Goal: Entertainment & Leisure: Consume media (video, audio)

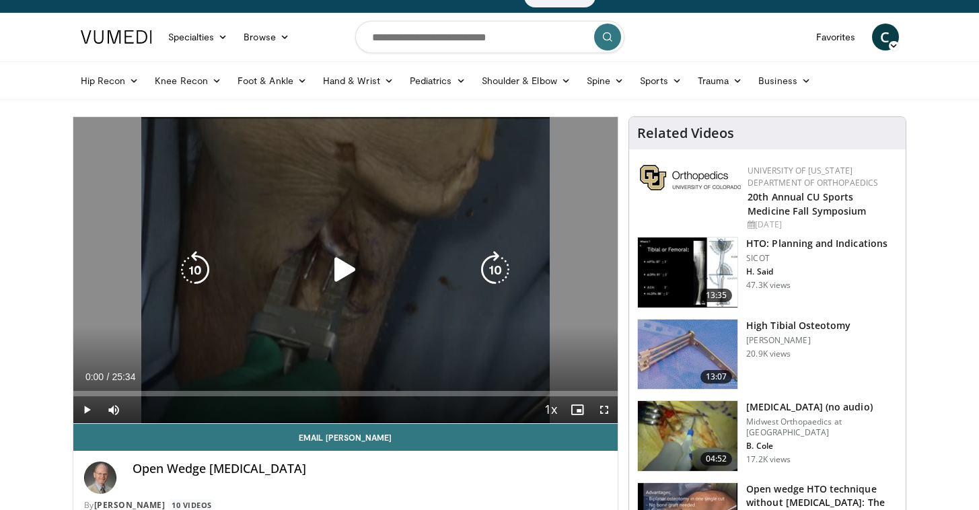
scroll to position [27, 0]
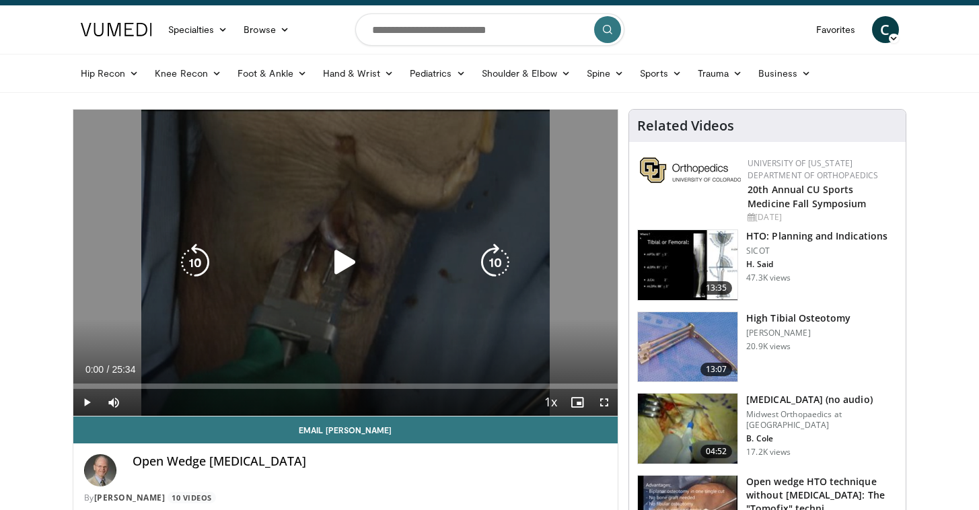
click at [346, 258] on icon "Video Player" at bounding box center [345, 263] width 38 height 38
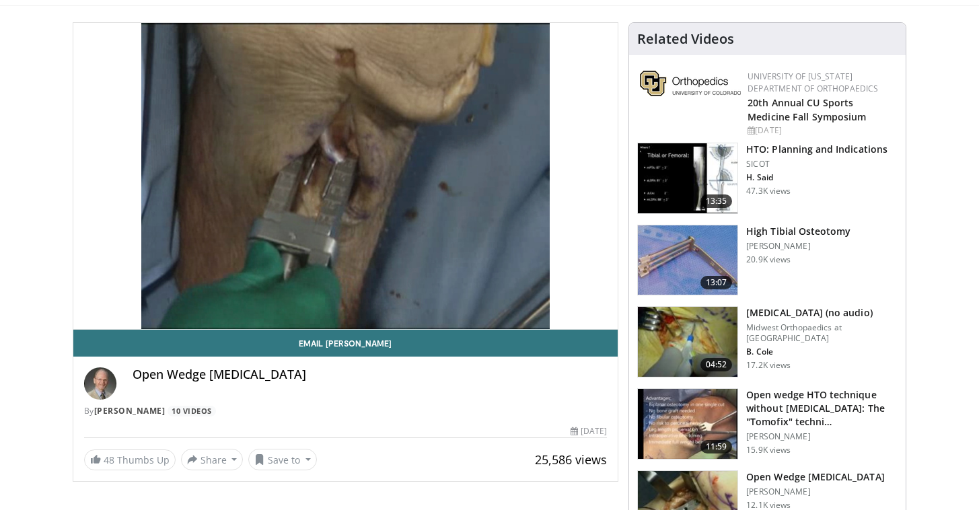
scroll to position [114, 0]
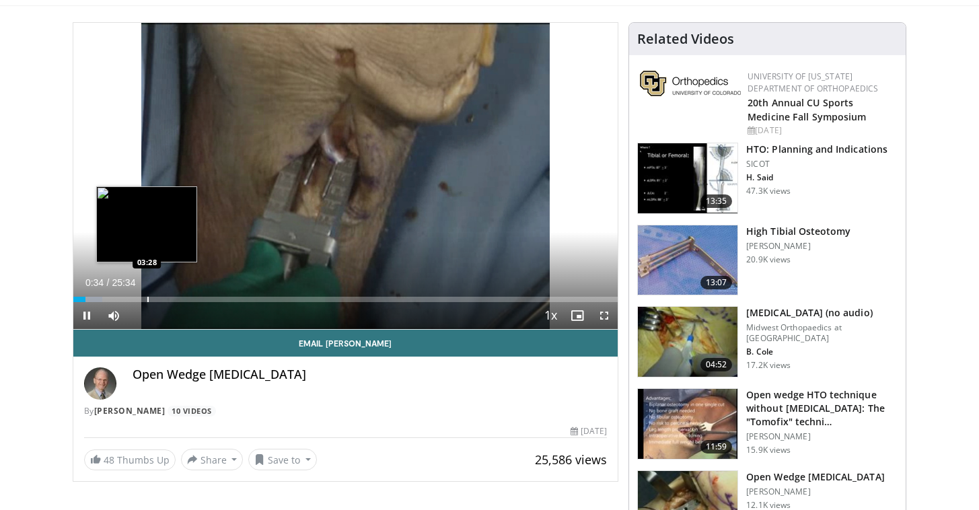
click at [147, 301] on div "Progress Bar" at bounding box center [147, 299] width 1 height 5
click at [138, 299] on div "Progress Bar" at bounding box center [138, 299] width 1 height 5
click at [124, 299] on div "Progress Bar" at bounding box center [124, 299] width 1 height 5
click at [112, 299] on div "Progress Bar" at bounding box center [112, 299] width 1 height 5
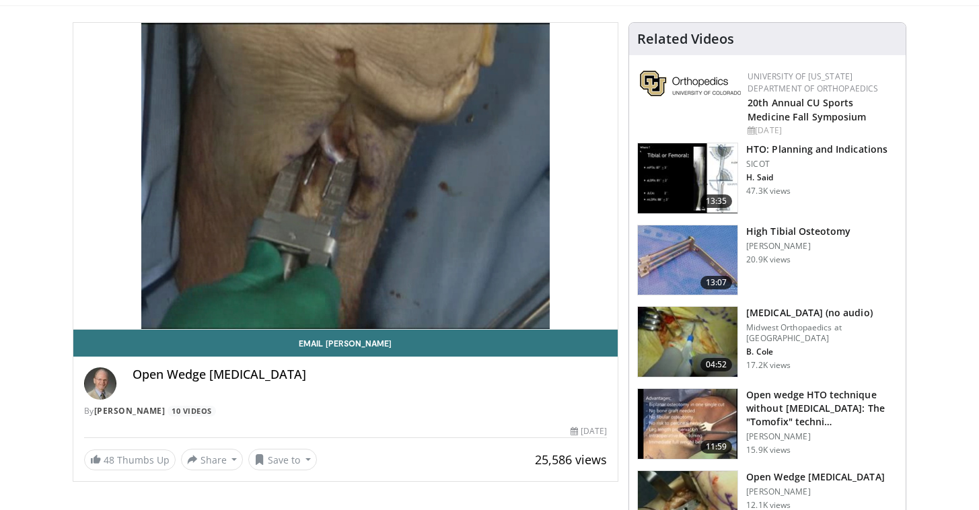
click at [679, 332] on img at bounding box center [688, 342] width 100 height 70
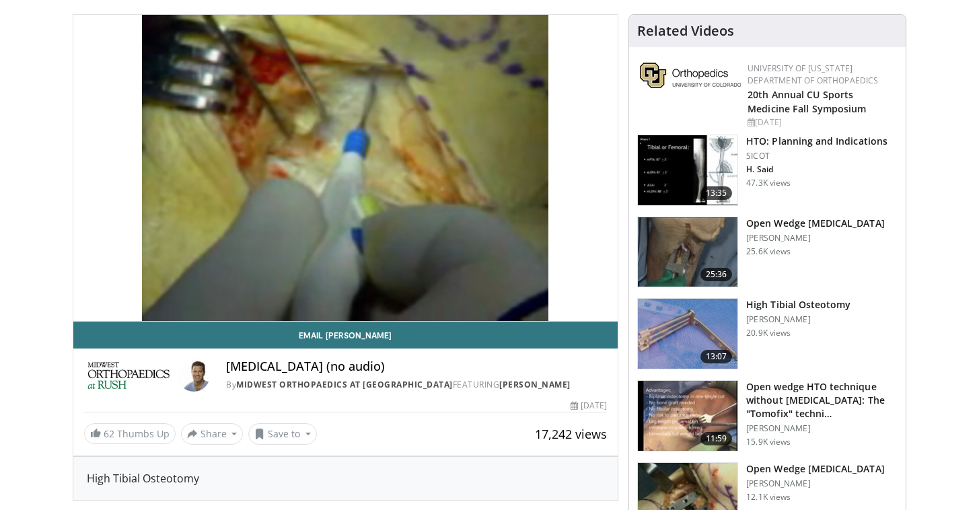
scroll to position [119, 0]
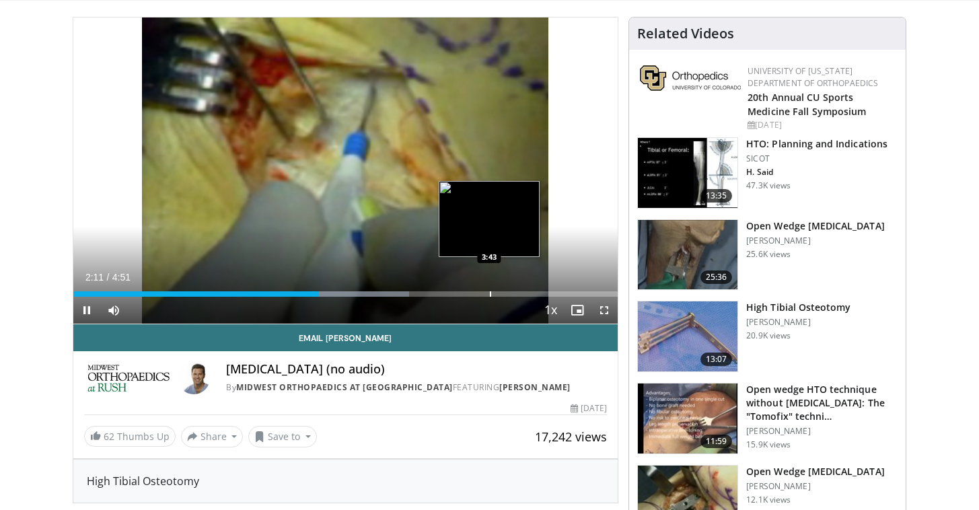
click at [490, 294] on div "Progress Bar" at bounding box center [490, 293] width 1 height 5
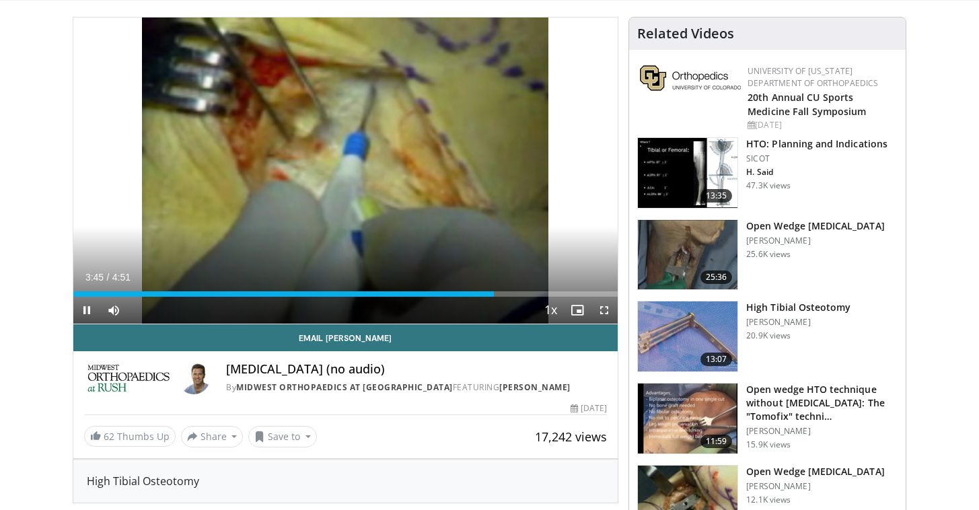
click at [528, 297] on div "Current Time 3:45 / Duration 4:51 Pause Skip Backward Skip Forward Mute Loaded …" at bounding box center [345, 310] width 545 height 27
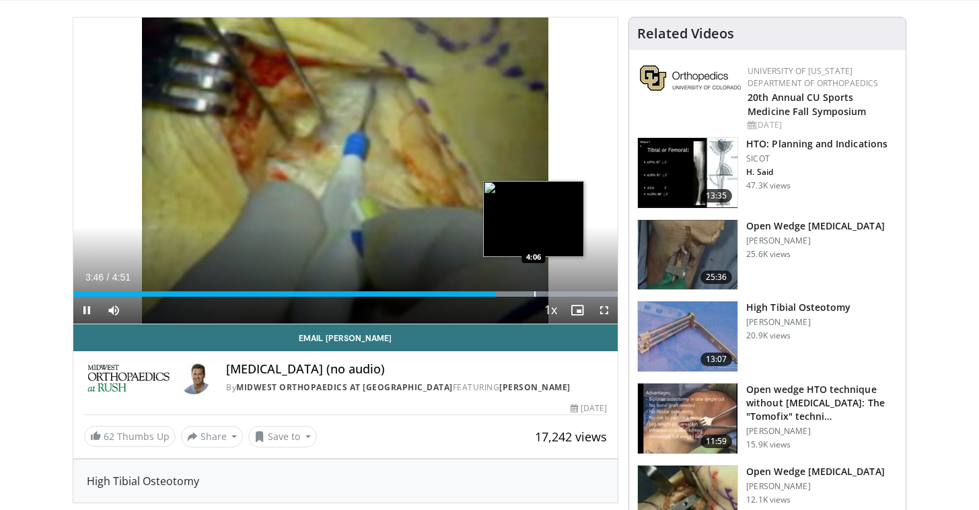
click at [534, 290] on div "Loaded : 99.45% 3:46 4:06" at bounding box center [345, 290] width 545 height 13
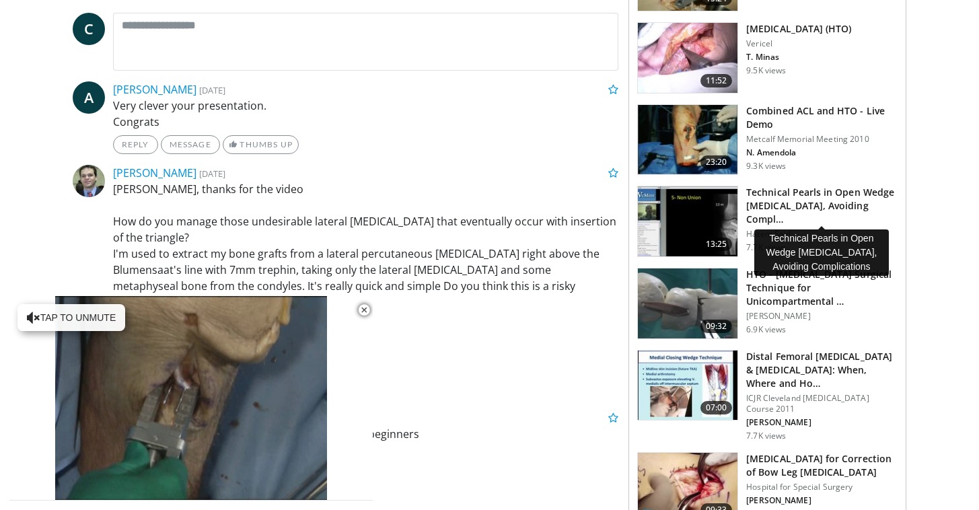
scroll to position [645, 0]
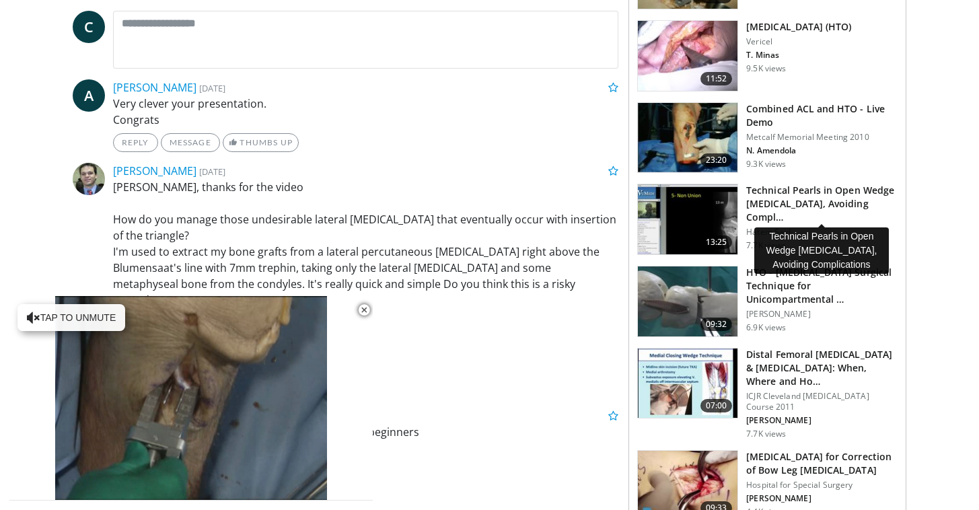
click at [799, 194] on h3 "Technical Pearls in Open Wedge High Tibial Osteotomy, Avoiding Compl…" at bounding box center [821, 204] width 151 height 40
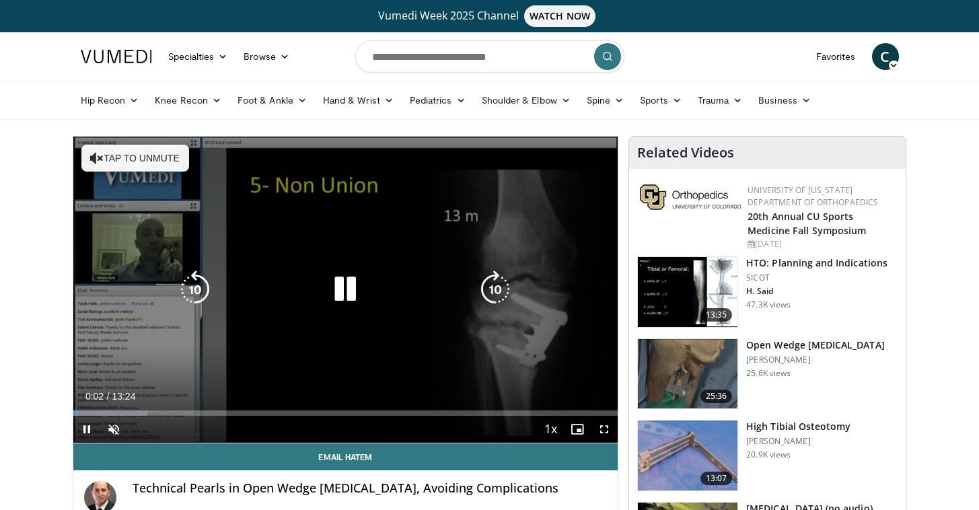
click at [342, 291] on icon "Video Player" at bounding box center [345, 289] width 38 height 38
click at [355, 285] on icon "Video Player" at bounding box center [345, 289] width 38 height 38
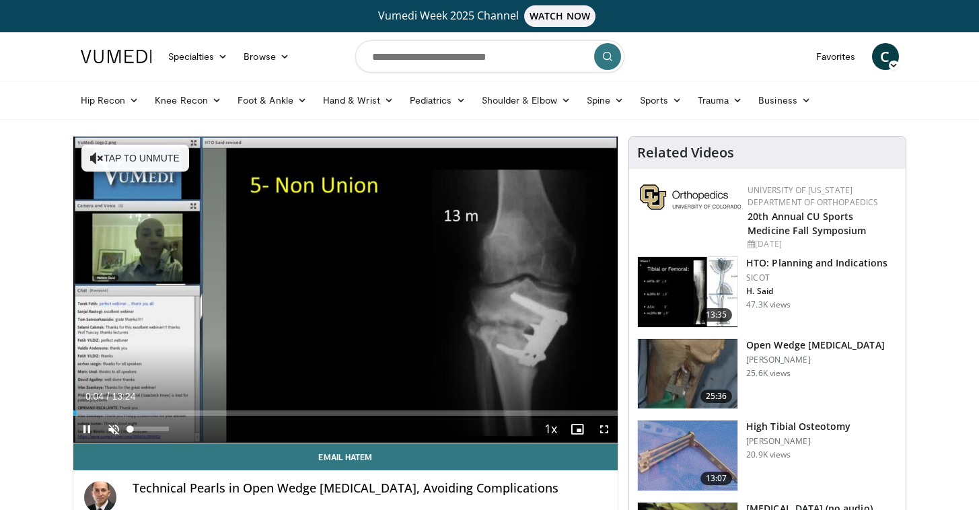
click at [116, 435] on span "Video Player" at bounding box center [113, 429] width 27 height 27
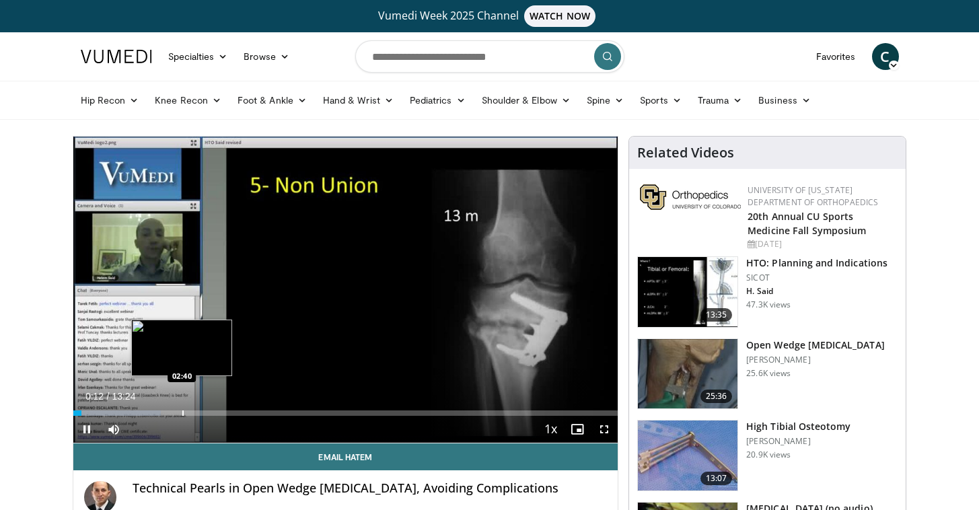
click at [182, 411] on div "Progress Bar" at bounding box center [182, 412] width 1 height 5
click at [170, 410] on div "Progress Bar" at bounding box center [170, 412] width 1 height 5
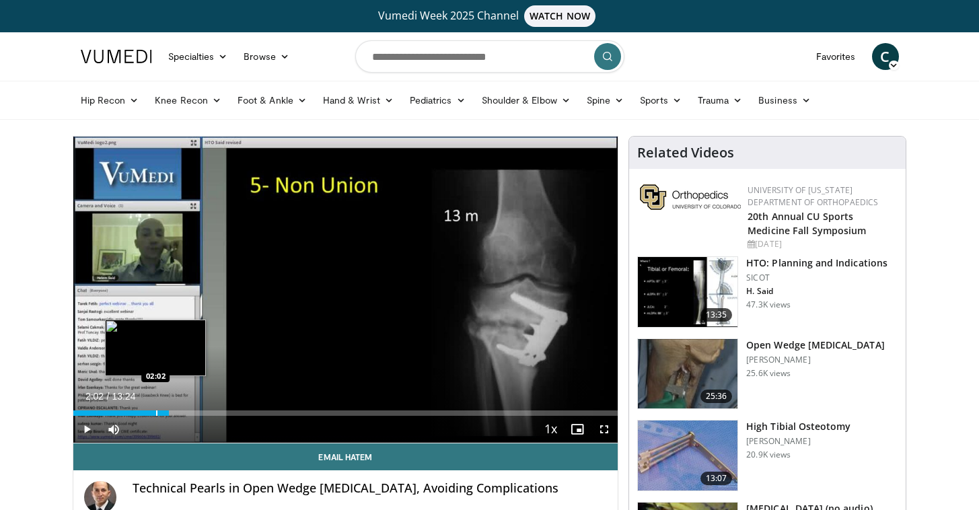
click at [156, 414] on div "Progress Bar" at bounding box center [156, 412] width 1 height 5
click at [138, 414] on div "01:36" at bounding box center [115, 412] width 85 height 5
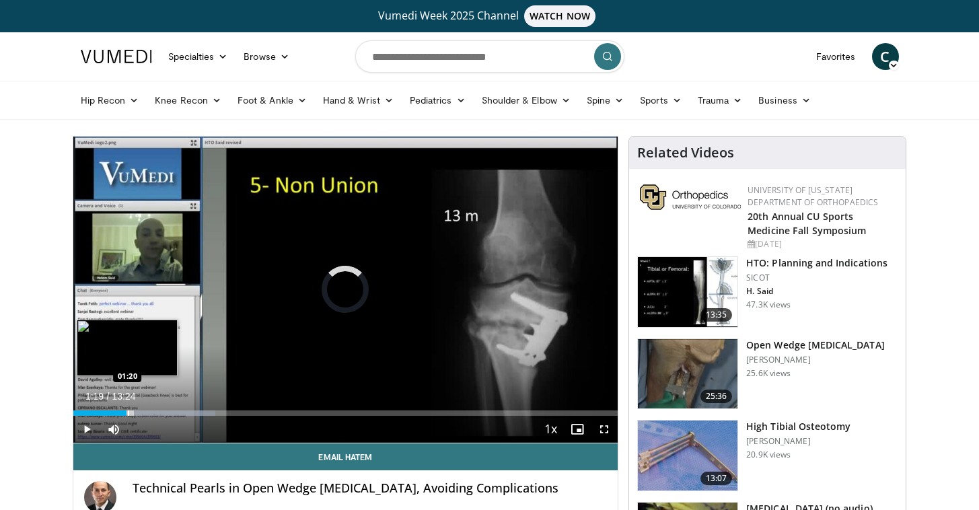
click at [126, 412] on div "01:19" at bounding box center [100, 412] width 54 height 5
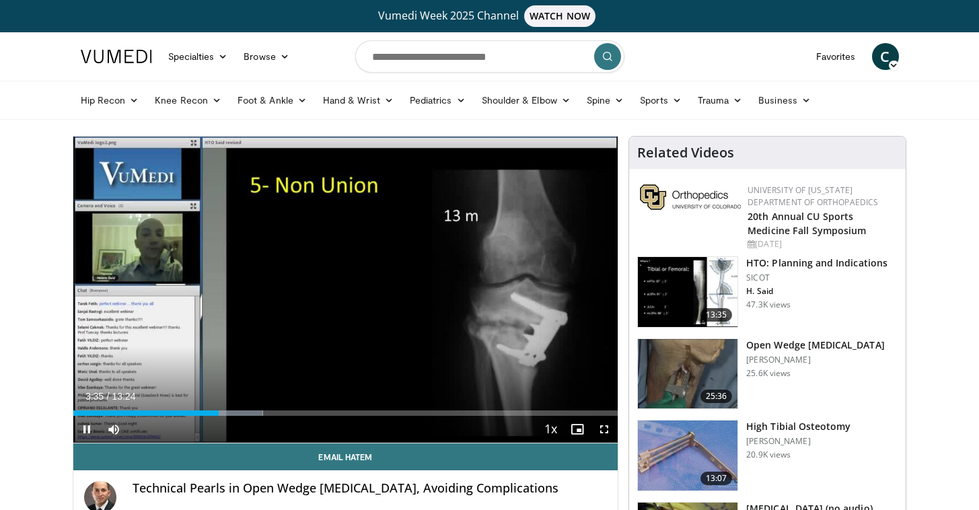
click at [87, 430] on span "Video Player" at bounding box center [86, 429] width 27 height 27
